Goal: Information Seeking & Learning: Find contact information

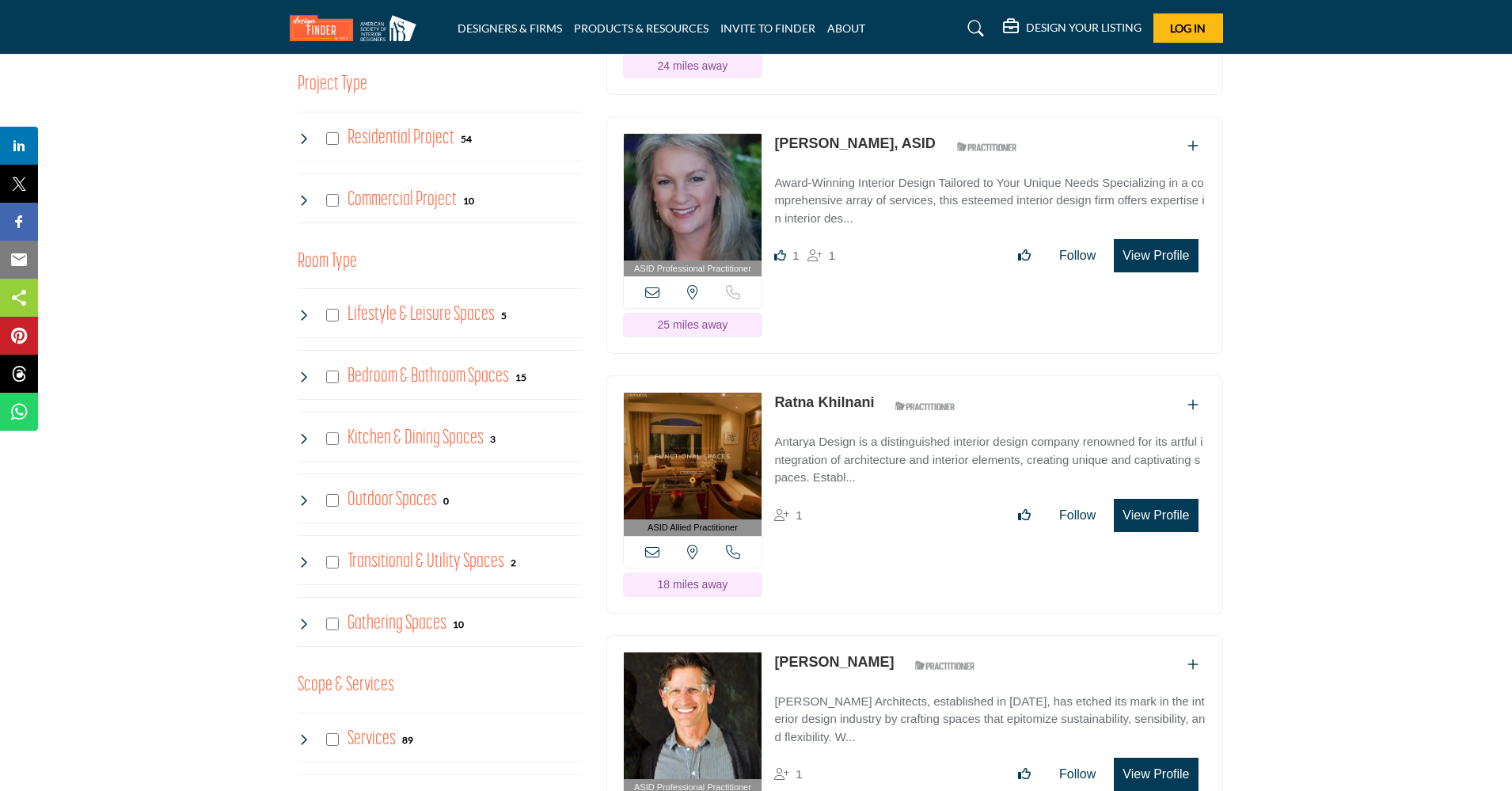
scroll to position [1317, 0]
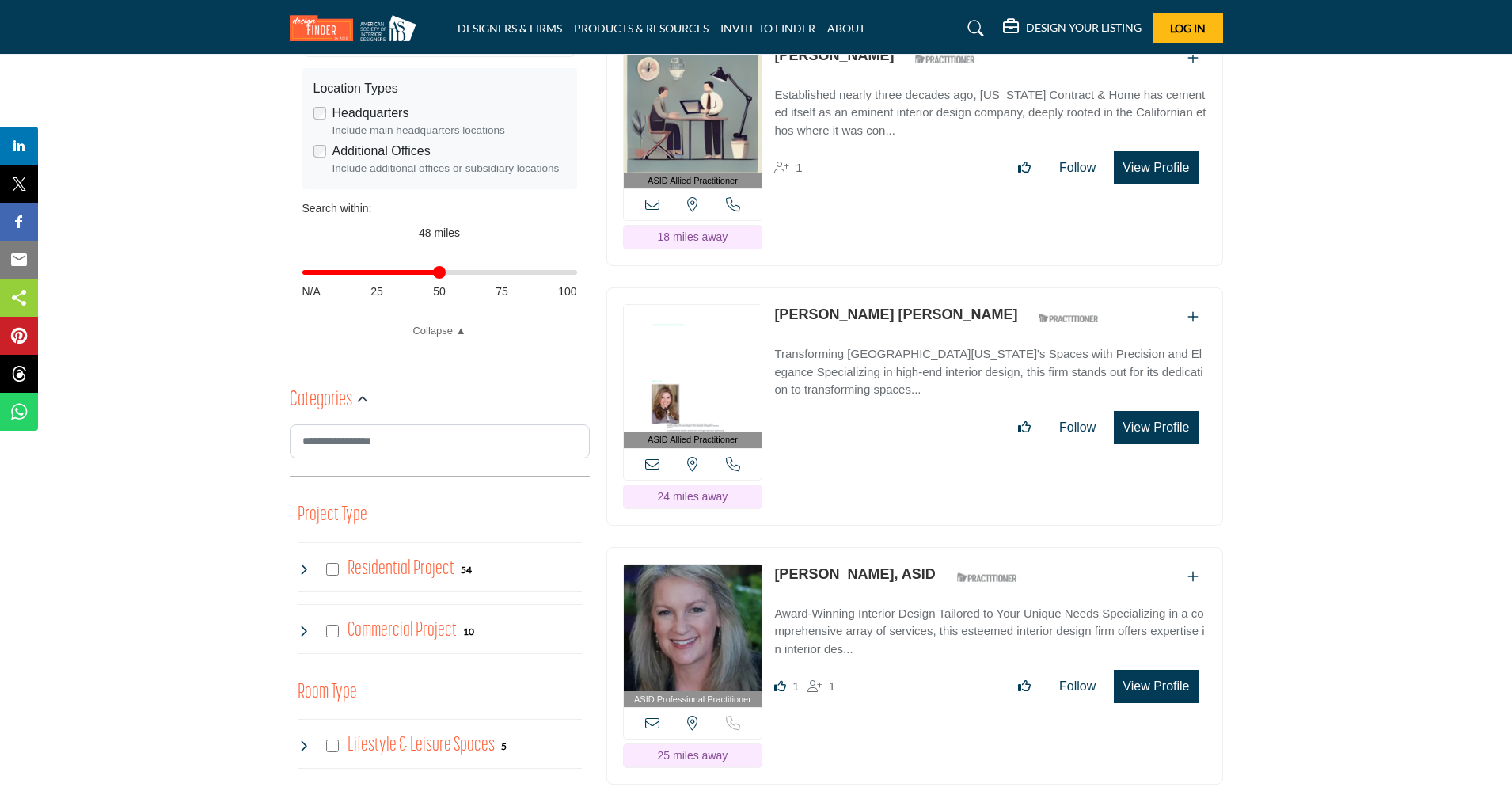
scroll to position [0, 0]
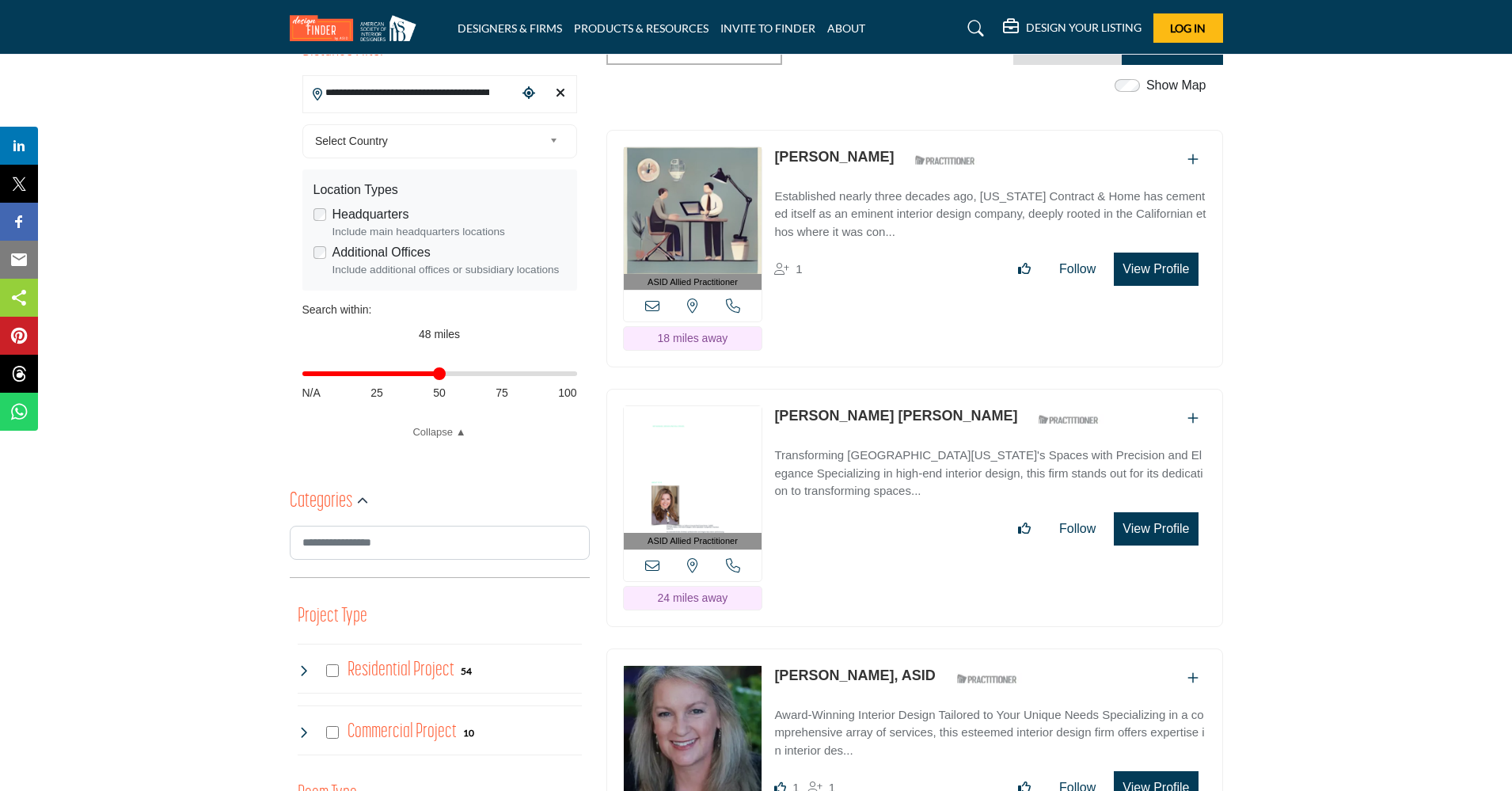
scroll to position [396, 0]
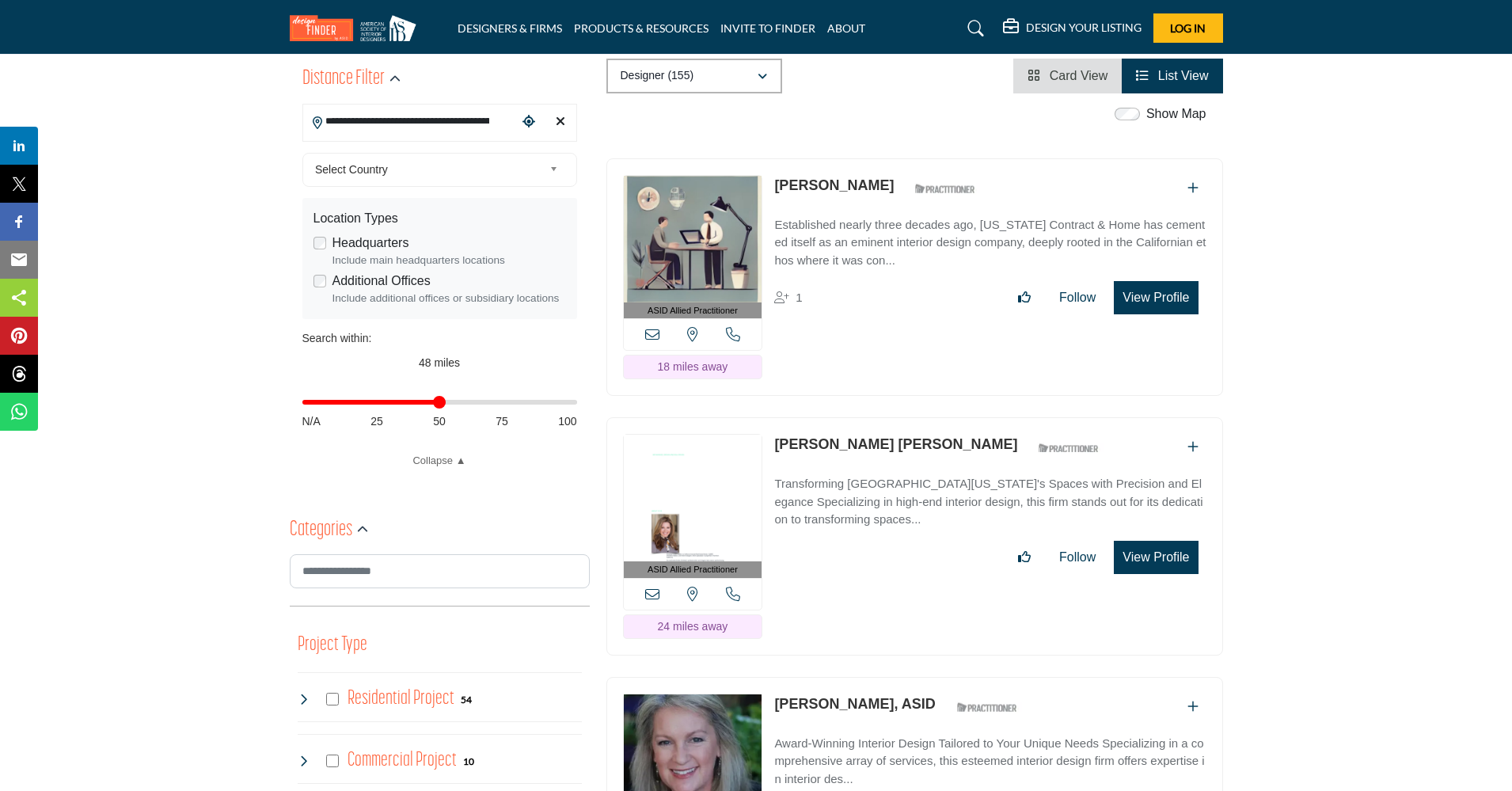
click at [649, 336] on icon at bounding box center [652, 334] width 14 height 14
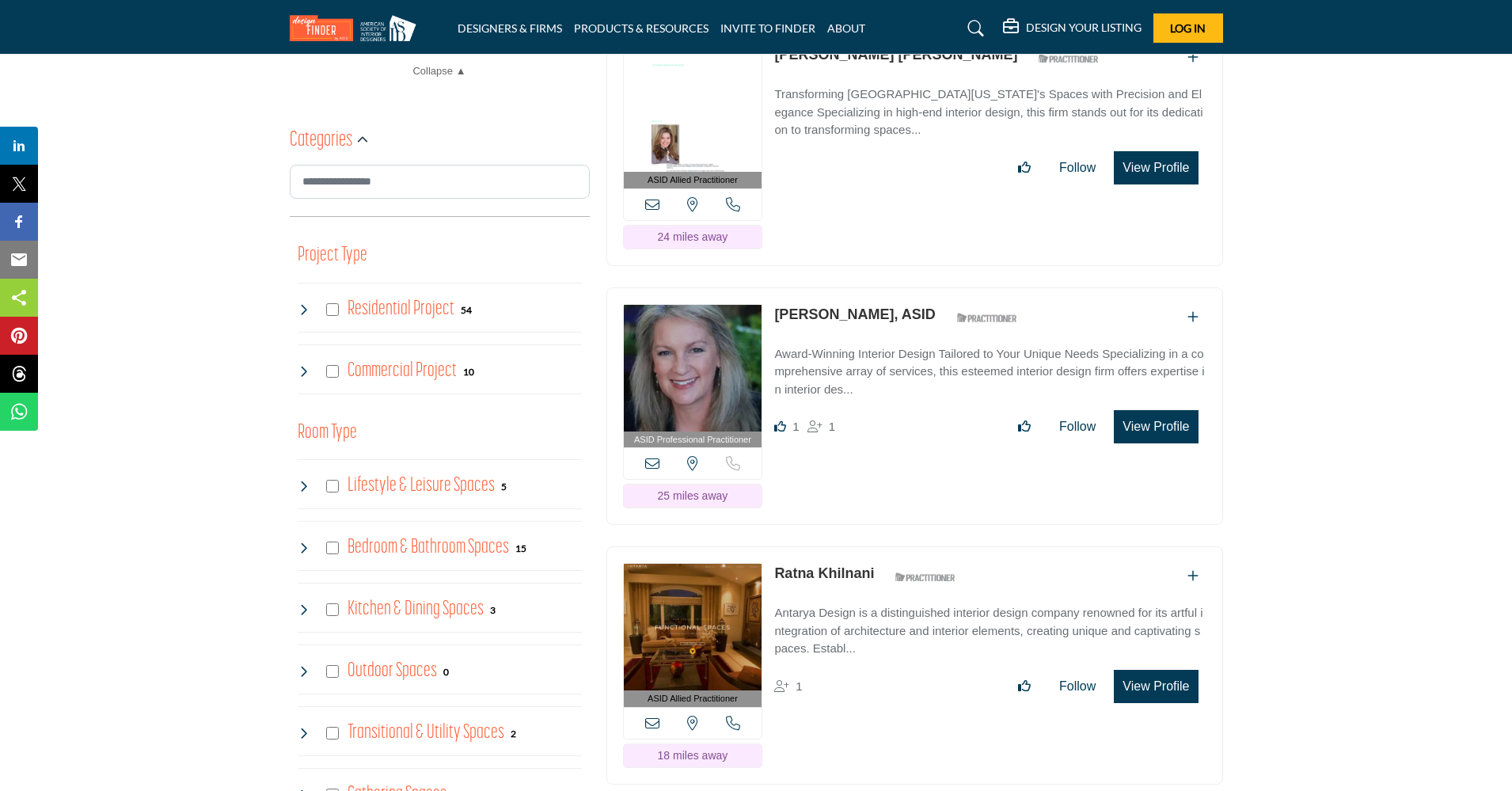
scroll to position [1109, 0]
